Goal: Communication & Community: Share content

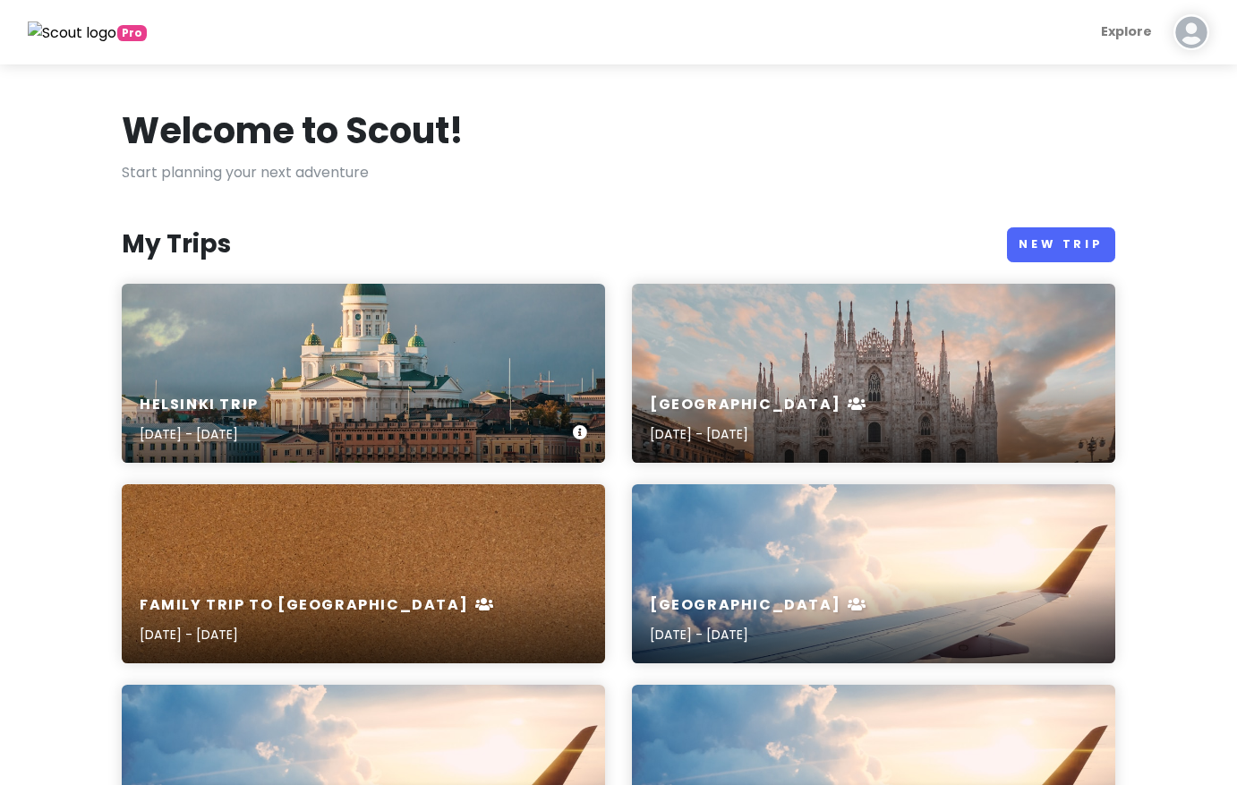
click at [499, 366] on div "[GEOGRAPHIC_DATA] Trip [DATE] - [DATE]" at bounding box center [363, 373] width 483 height 179
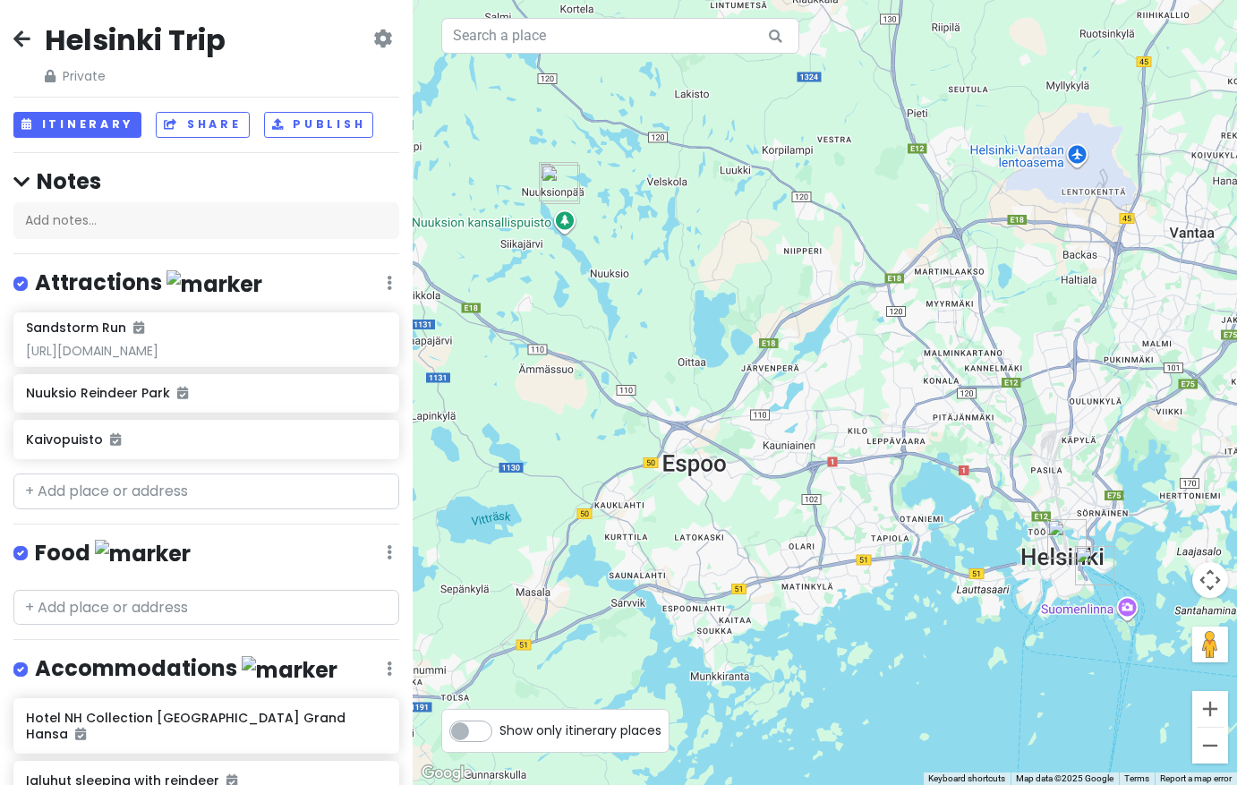
click at [383, 44] on icon at bounding box center [382, 38] width 19 height 14
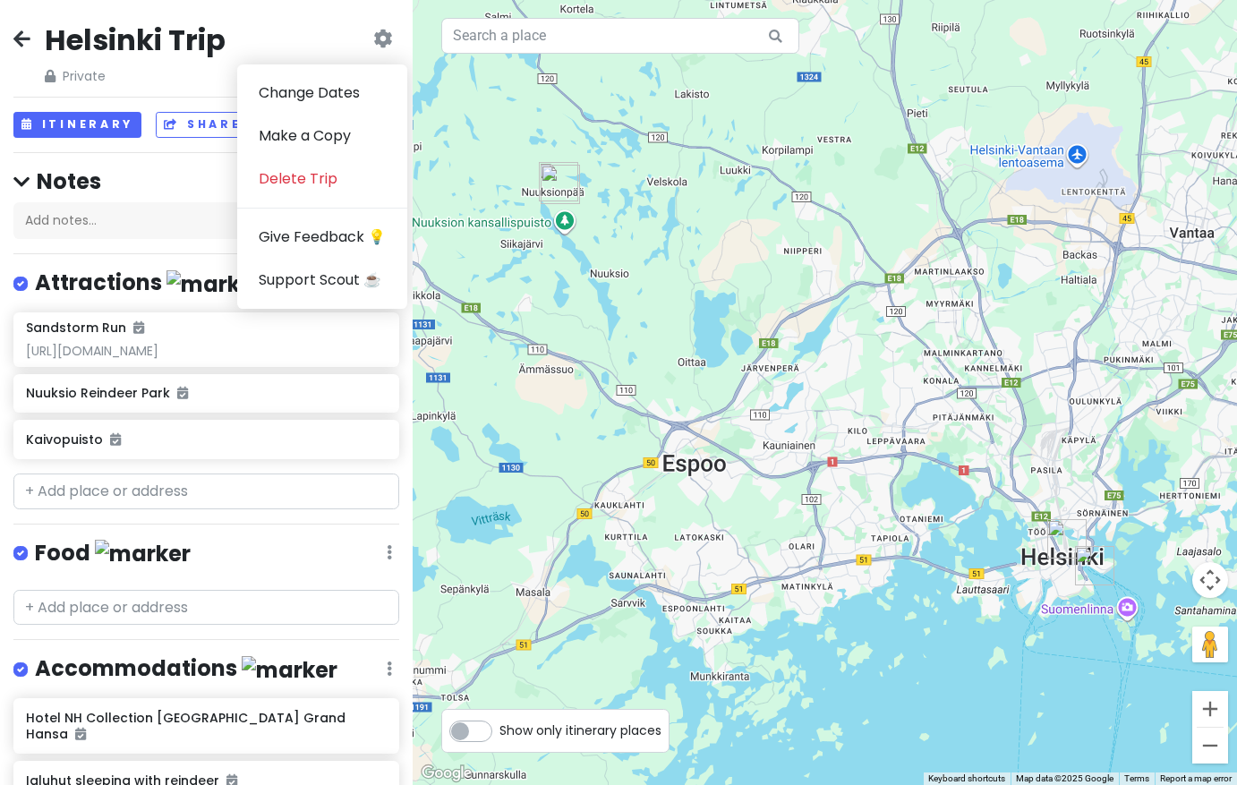
click at [306, 47] on div "[GEOGRAPHIC_DATA] Trip Private Change Dates Make a Copy Delete Trip Give Feedba…" at bounding box center [206, 53] width 386 height 64
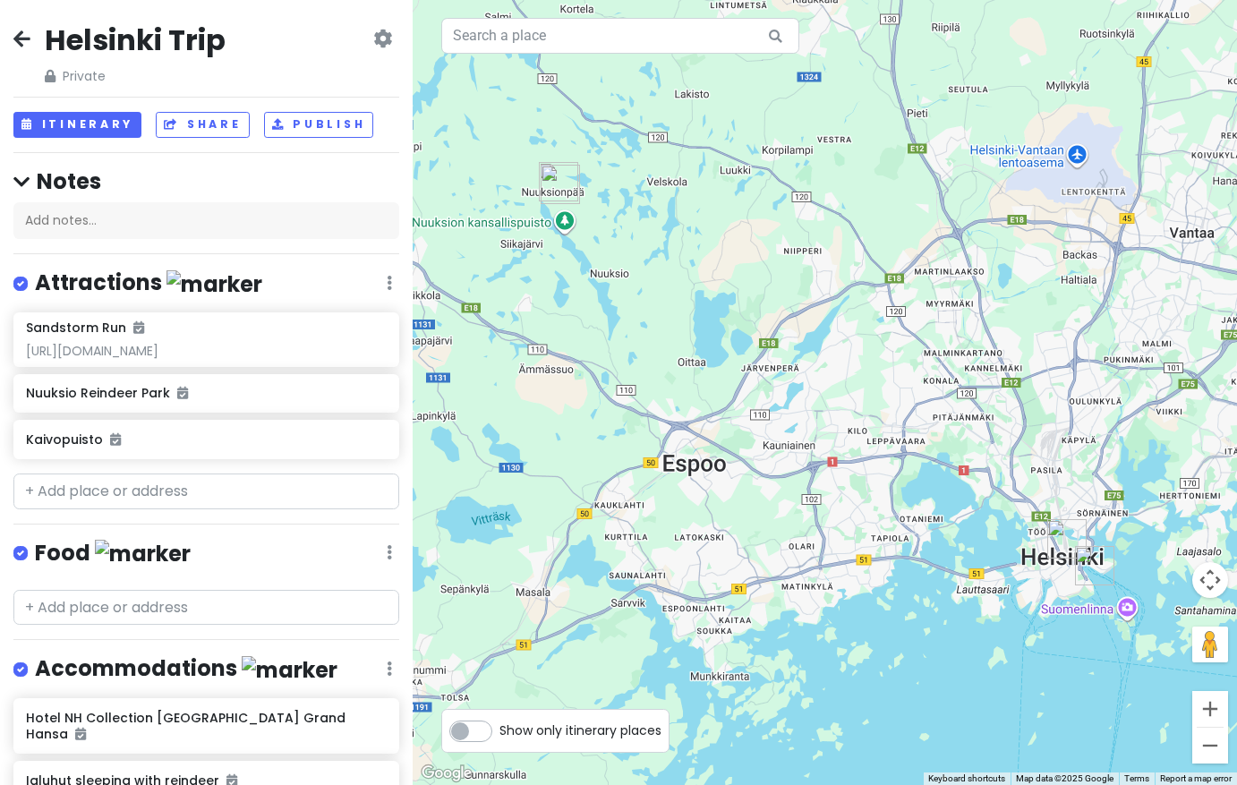
click at [380, 42] on icon at bounding box center [382, 38] width 19 height 14
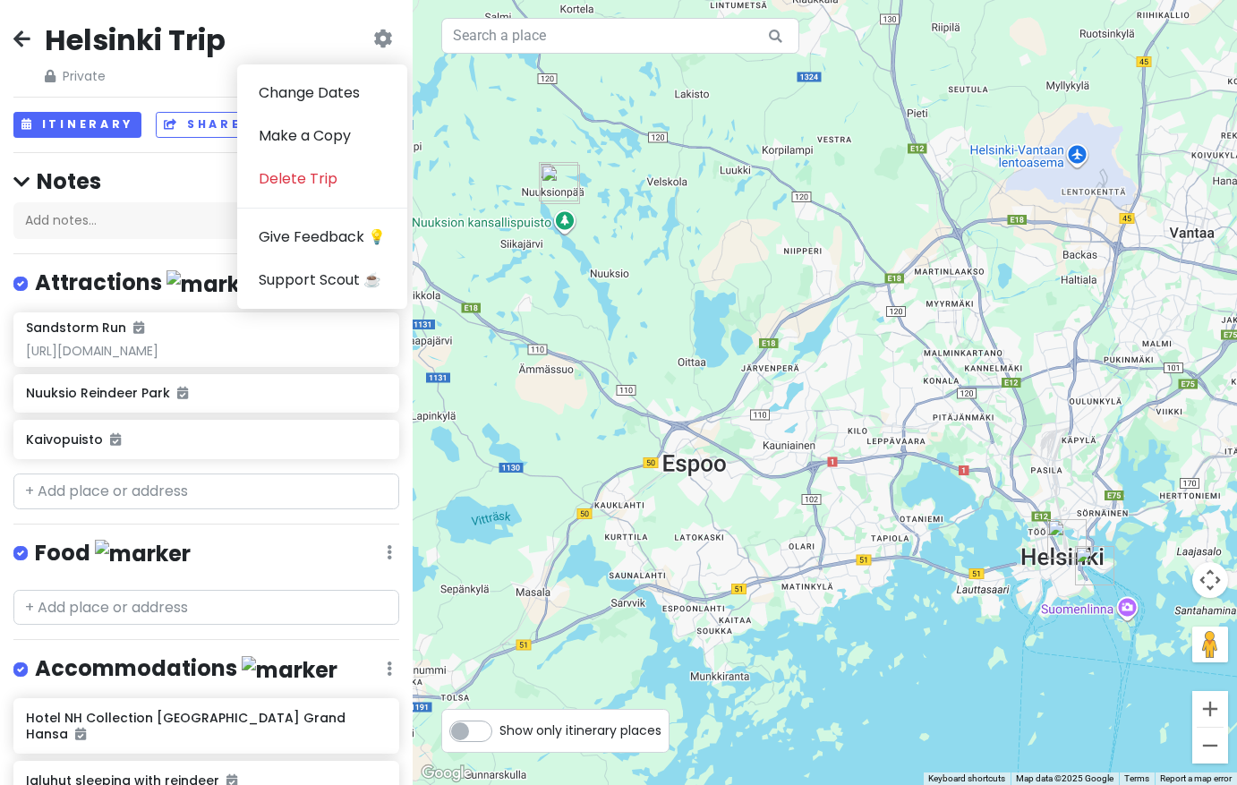
click at [328, 34] on div "[GEOGRAPHIC_DATA] Trip Private Change Dates Make a Copy Delete Trip Give Feedba…" at bounding box center [206, 53] width 386 height 64
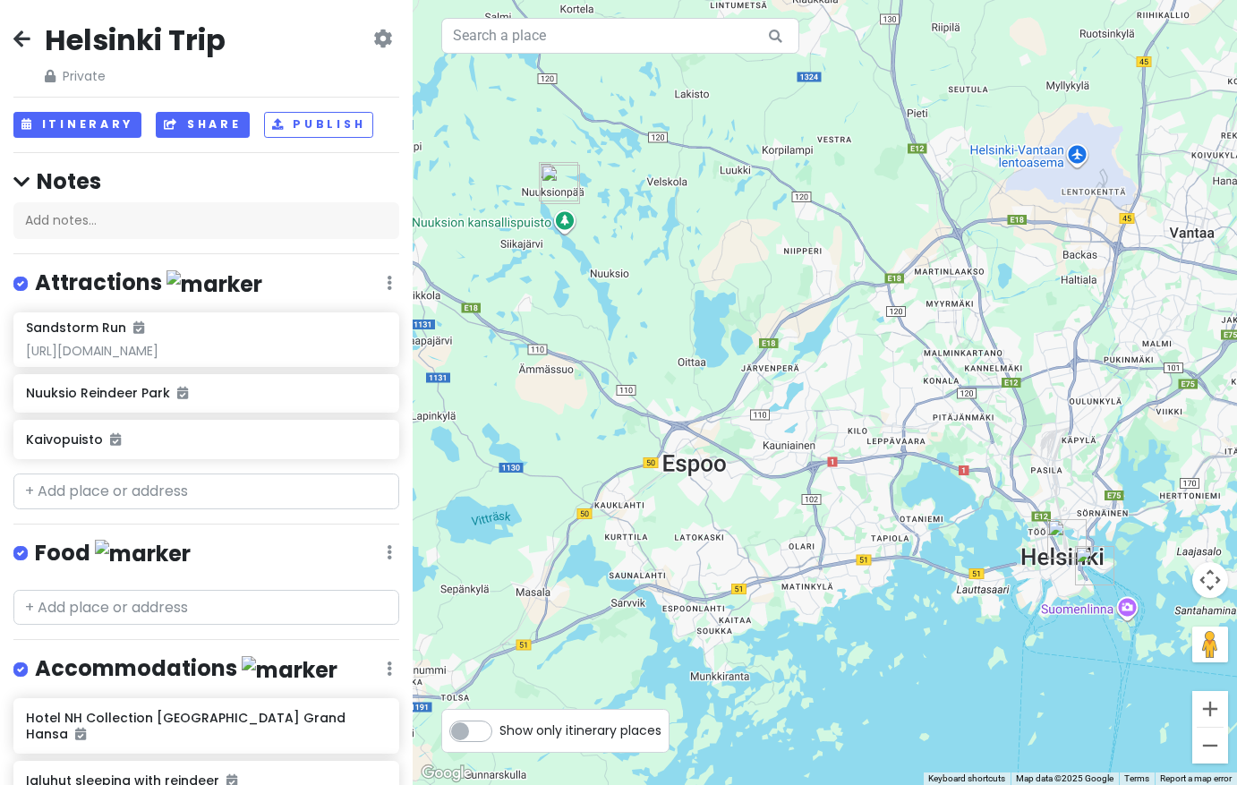
click at [185, 130] on button "Share" at bounding box center [202, 125] width 93 height 26
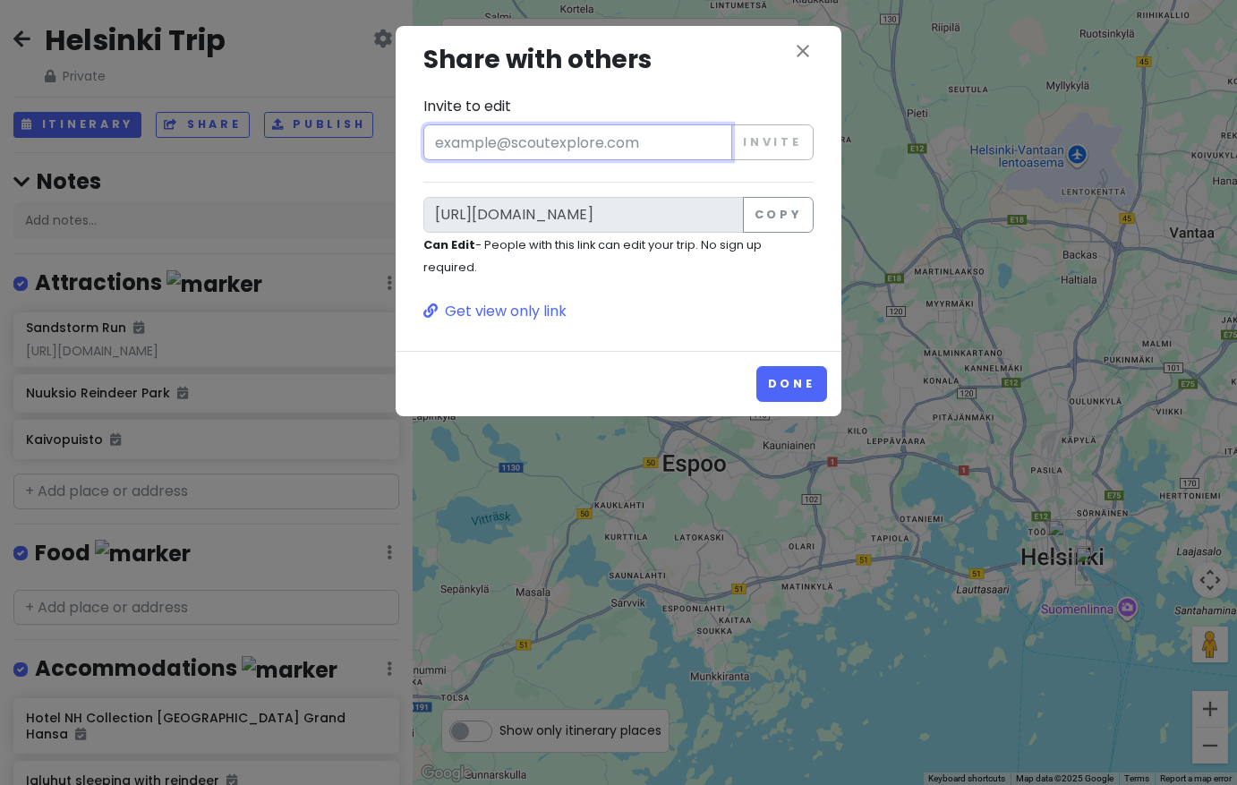
click at [647, 147] on input "Invite to edit" at bounding box center [577, 142] width 309 height 36
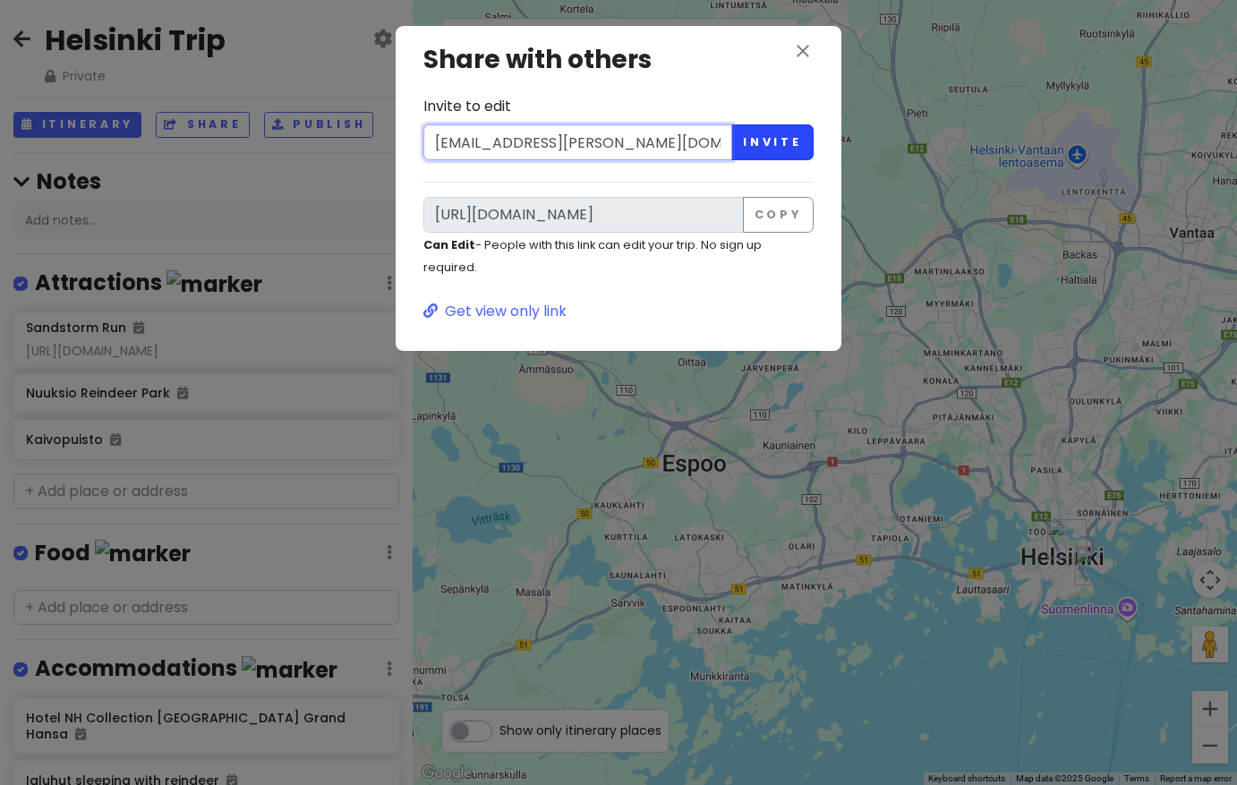
type input "[EMAIL_ADDRESS][PERSON_NAME][DOMAIN_NAME]"
click at [767, 148] on button "Invite" at bounding box center [772, 142] width 82 height 36
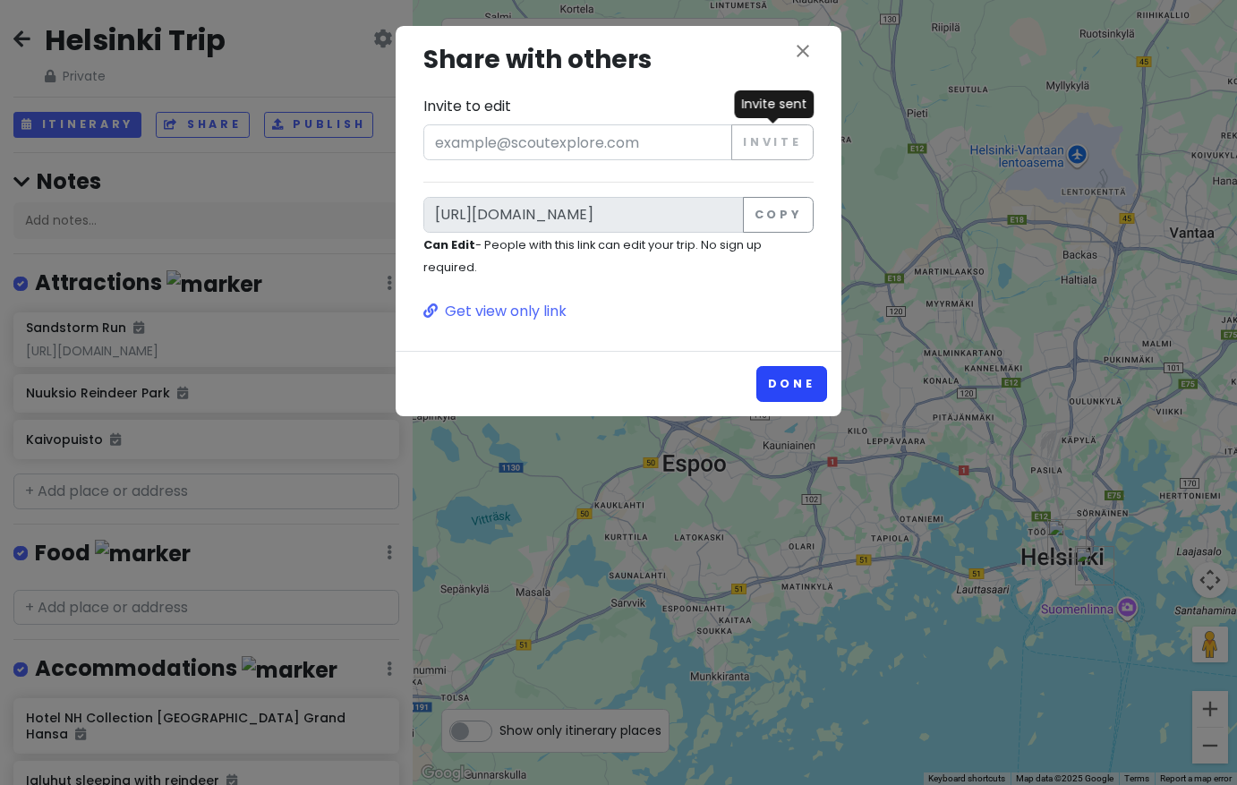
click at [794, 384] on button "Done" at bounding box center [791, 383] width 71 height 35
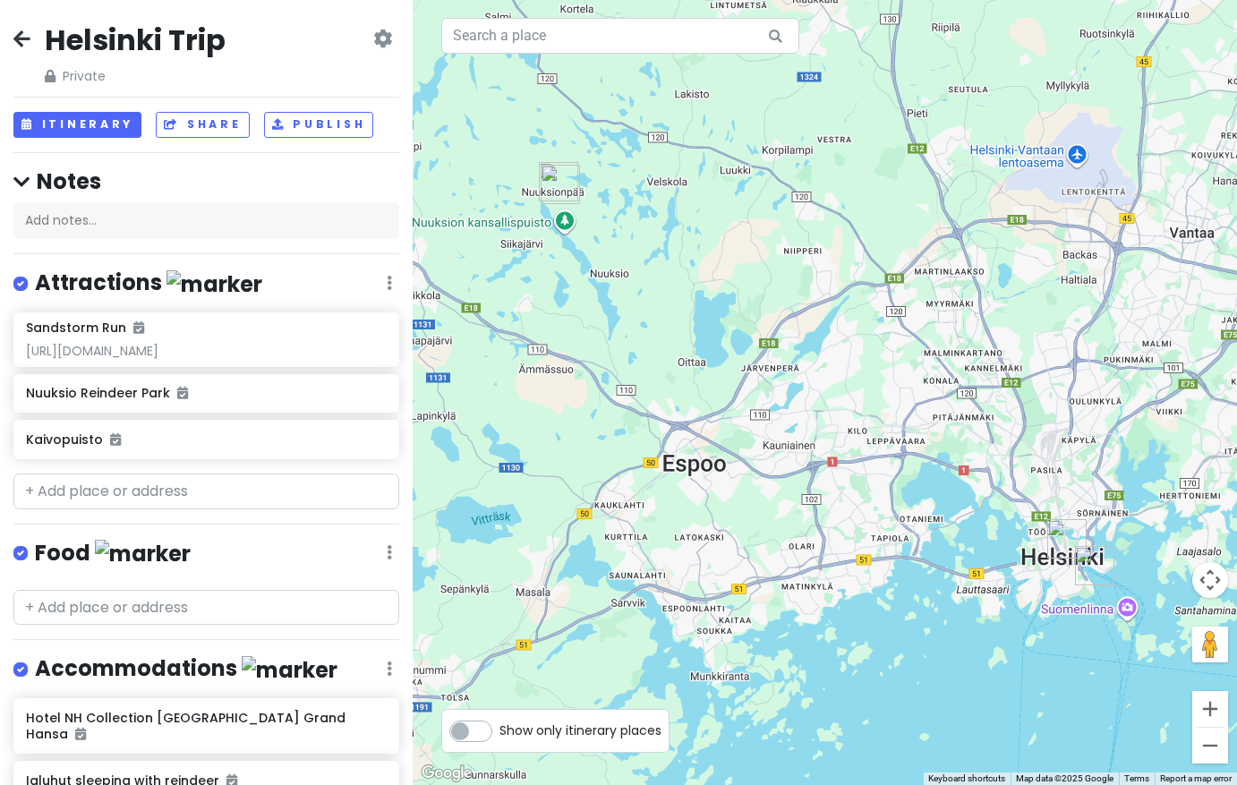
click at [14, 38] on icon at bounding box center [21, 38] width 17 height 14
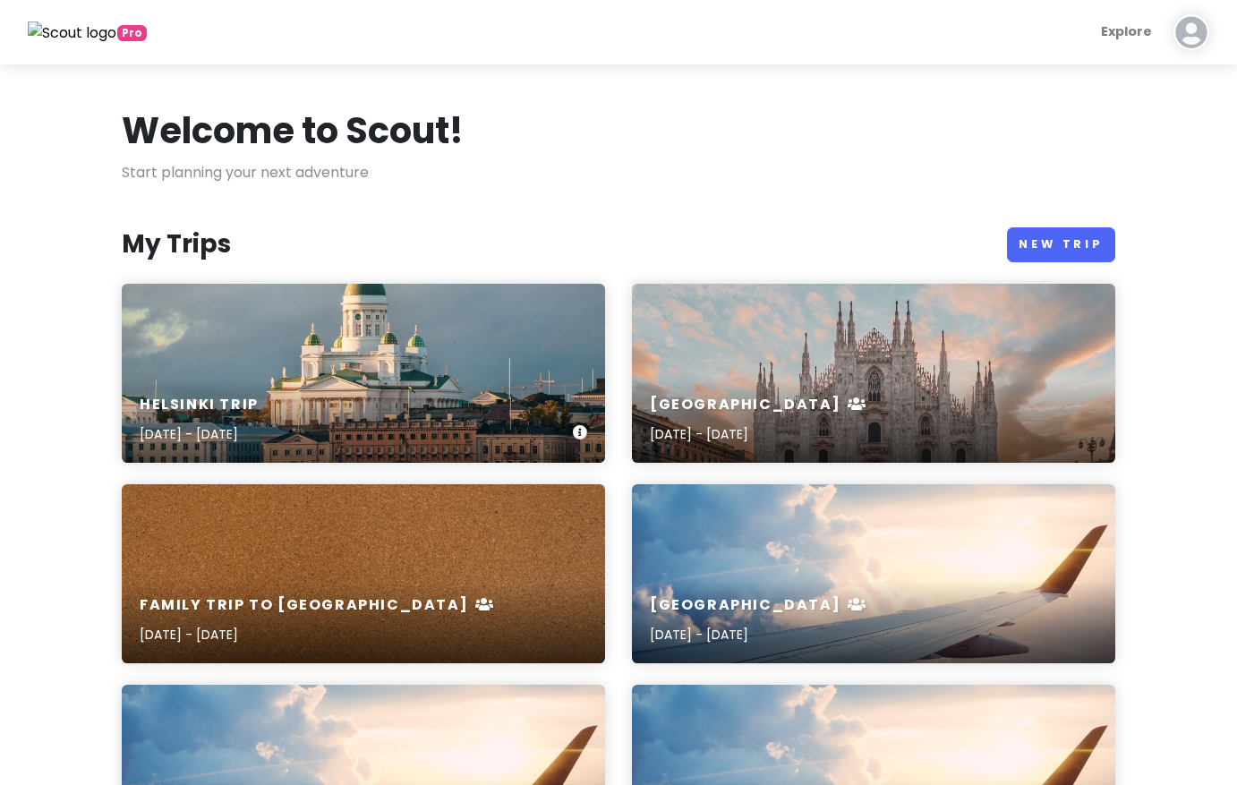
click at [373, 341] on div "[GEOGRAPHIC_DATA] Trip [DATE] - [DATE]" at bounding box center [363, 373] width 483 height 179
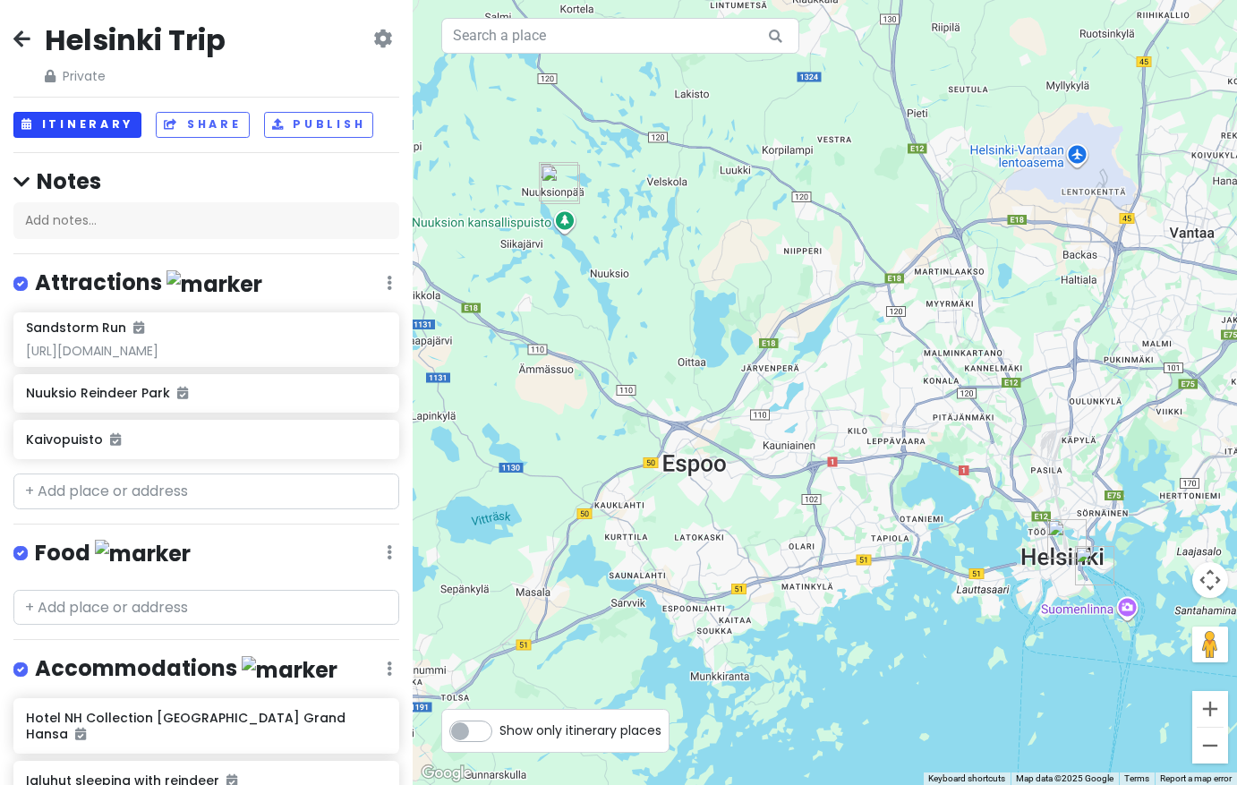
click at [104, 125] on button "Itinerary" at bounding box center [77, 125] width 128 height 26
